Goal: Contribute content

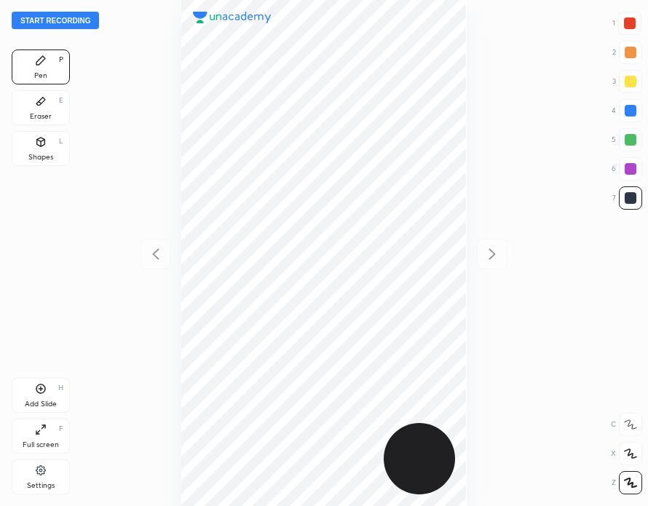
scroll to position [506, 415]
click at [66, 15] on button "Start recording" at bounding box center [55, 20] width 87 height 17
click at [52, 391] on div "Add Slide H" at bounding box center [41, 395] width 58 height 35
click at [627, 24] on div at bounding box center [630, 23] width 12 height 12
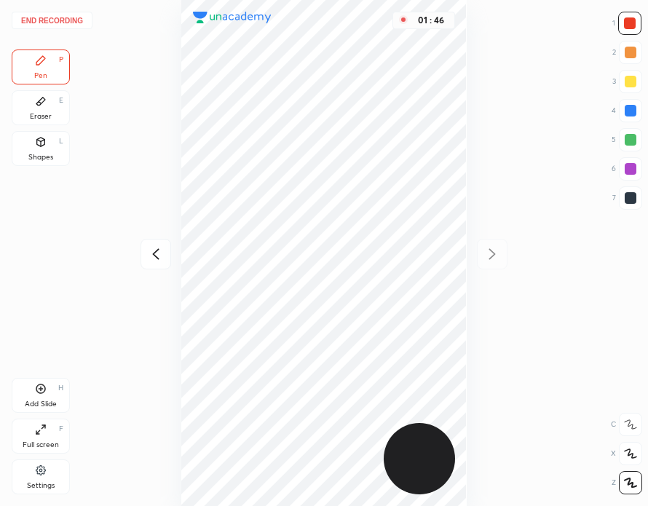
click at [632, 194] on div at bounding box center [631, 198] width 12 height 12
click at [628, 28] on div at bounding box center [630, 23] width 12 height 12
click at [631, 197] on div at bounding box center [631, 198] width 12 height 12
click at [631, 25] on div at bounding box center [630, 23] width 12 height 12
click at [70, 20] on button "End recording" at bounding box center [52, 20] width 81 height 17
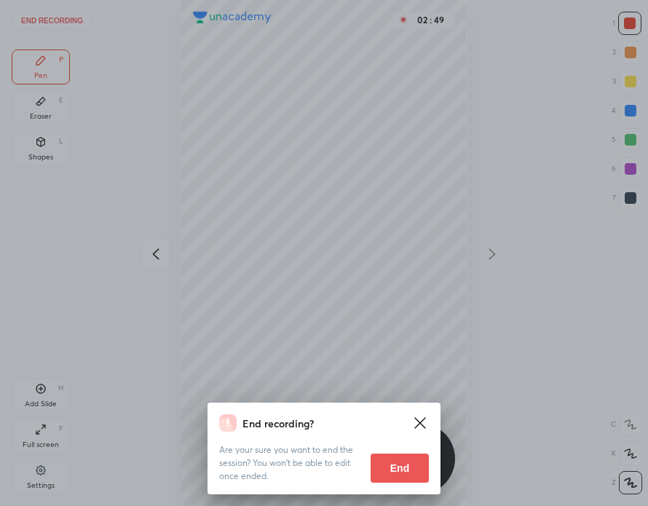
click at [410, 468] on button "End" at bounding box center [400, 468] width 58 height 29
